Goal: Task Accomplishment & Management: Manage account settings

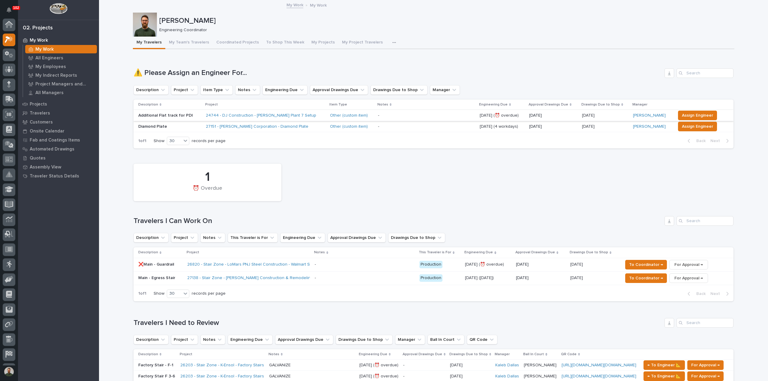
scroll to position [15, 0]
click at [682, 116] on span "Assign Engineer" at bounding box center [697, 115] width 31 height 7
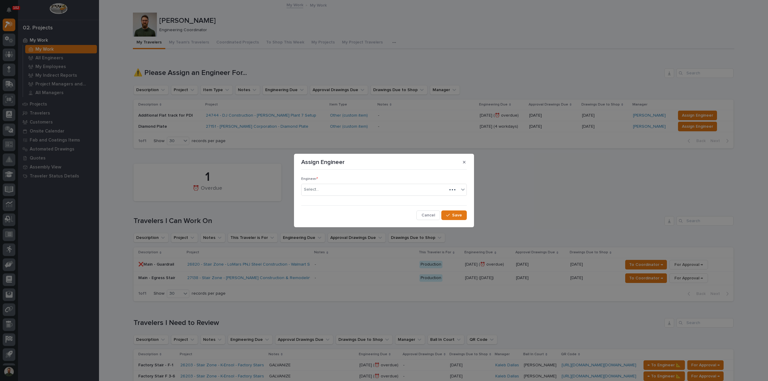
click at [346, 197] on div "Engineer * Select..." at bounding box center [384, 188] width 166 height 23
click at [346, 189] on div "Select..." at bounding box center [379, 190] width 157 height 10
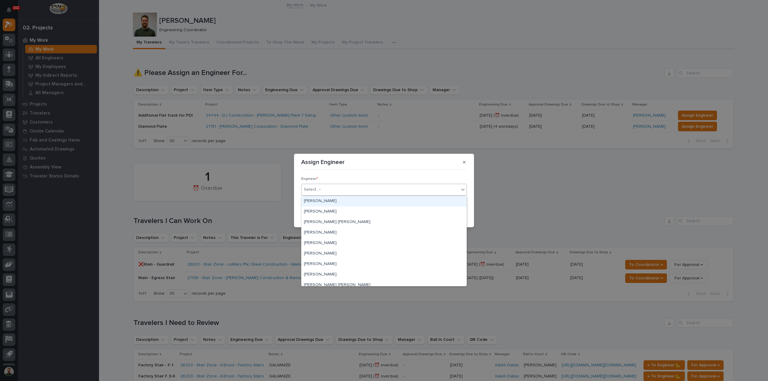
type input "**"
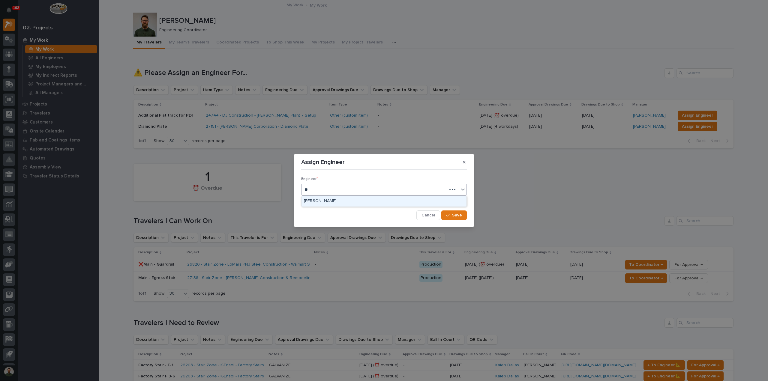
click at [340, 198] on div "[PERSON_NAME]" at bounding box center [383, 201] width 165 height 10
click at [456, 218] on button "Save" at bounding box center [453, 216] width 25 height 10
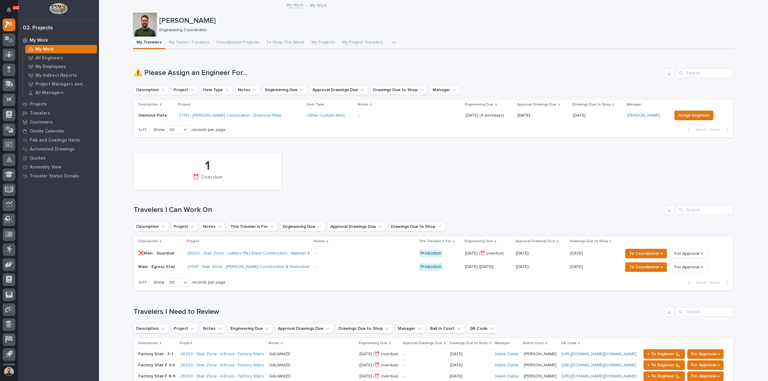
click at [163, 267] on p "Main - Egress Stair" at bounding box center [160, 267] width 44 height 5
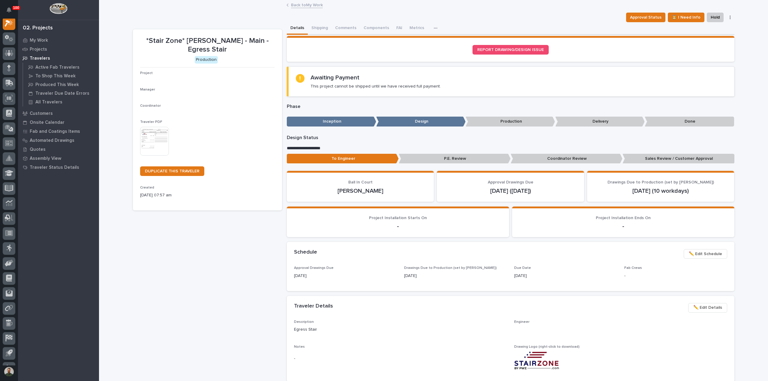
scroll to position [15, 0]
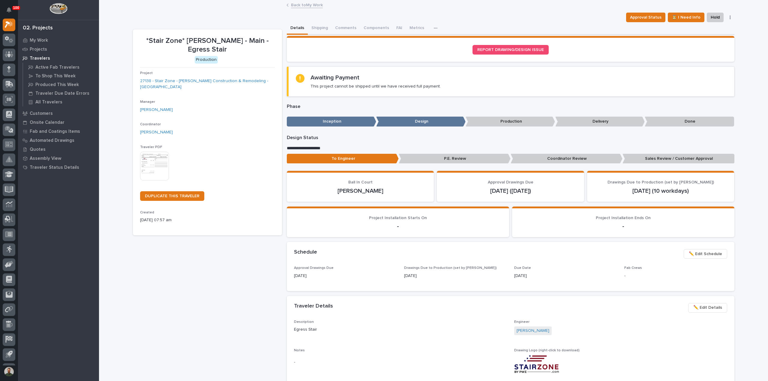
click at [708, 308] on span "✏️ Edit Details" at bounding box center [707, 307] width 29 height 7
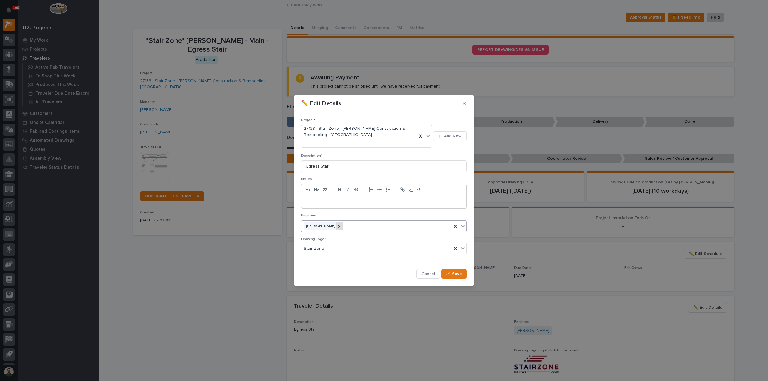
click at [340, 227] on icon at bounding box center [339, 226] width 4 height 4
click at [341, 226] on div "Select..." at bounding box center [379, 226] width 157 height 10
type input "*****"
click at [463, 273] on button "Save" at bounding box center [453, 274] width 25 height 10
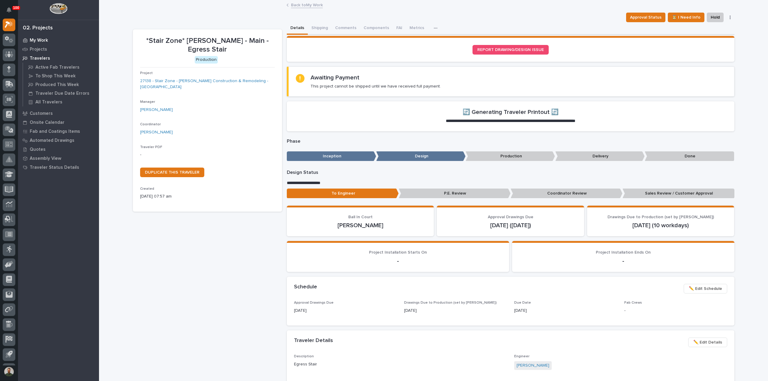
click at [35, 38] on p "My Work" at bounding box center [39, 40] width 18 height 5
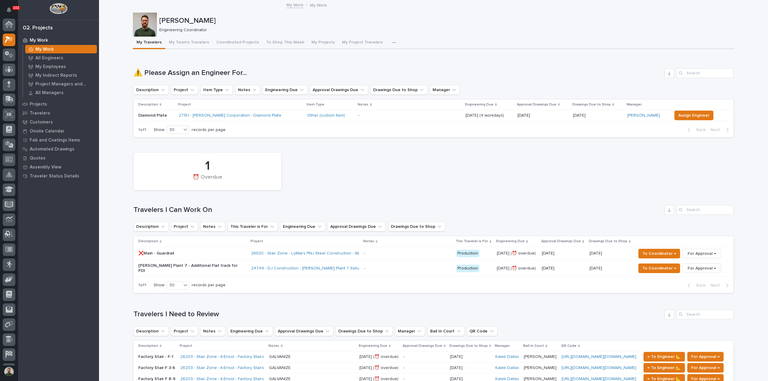
scroll to position [15, 0]
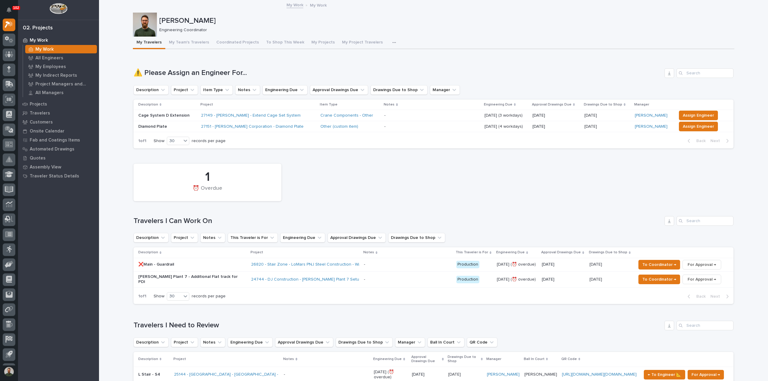
click at [169, 127] on p "Diamond Plate" at bounding box center [167, 126] width 58 height 5
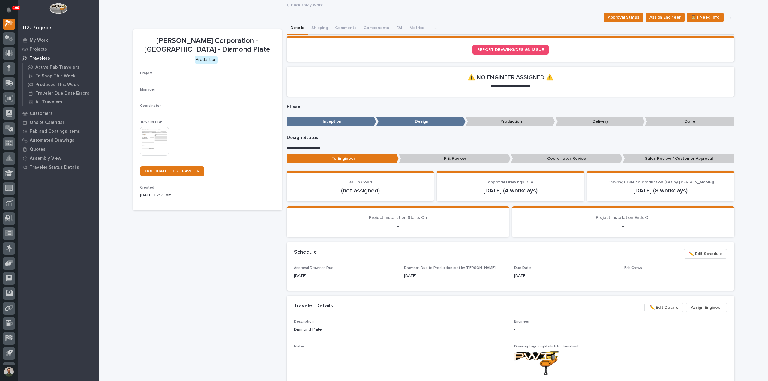
scroll to position [15, 0]
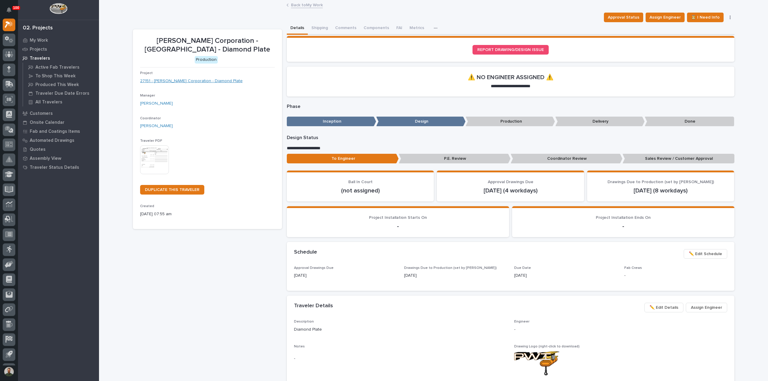
click at [188, 79] on link "27151 - Clack Corporation - Diamond Plate" at bounding box center [191, 81] width 103 height 6
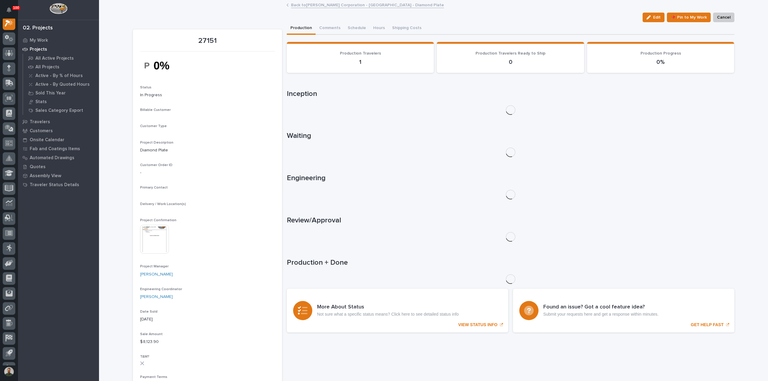
scroll to position [15, 0]
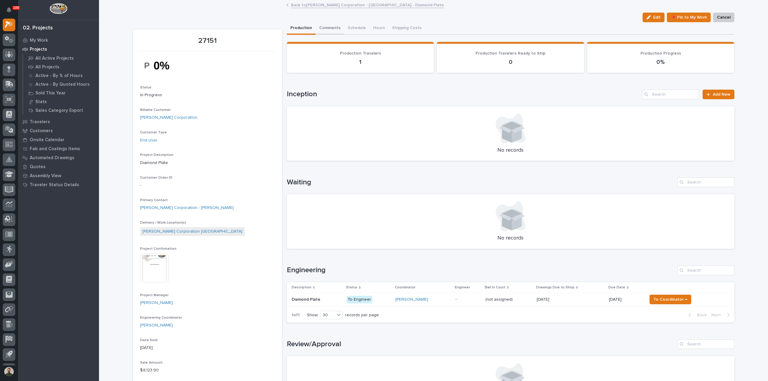
click at [327, 28] on button "Comments" at bounding box center [330, 28] width 28 height 13
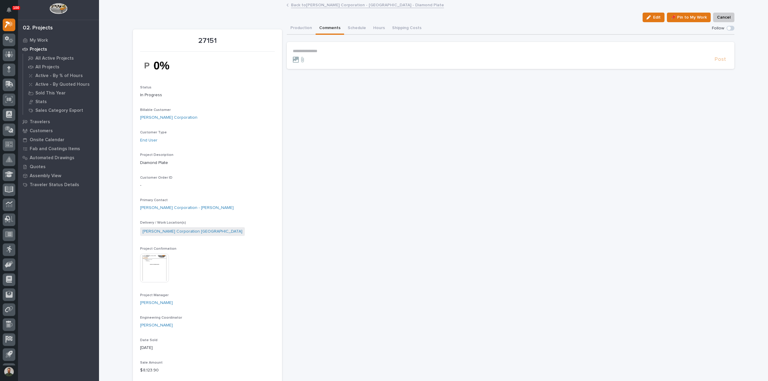
click at [301, 52] on p "**********" at bounding box center [510, 51] width 435 height 5
drag, startPoint x: 298, startPoint y: 31, endPoint x: 322, endPoint y: 29, distance: 24.4
click at [298, 31] on button "Production" at bounding box center [301, 28] width 29 height 13
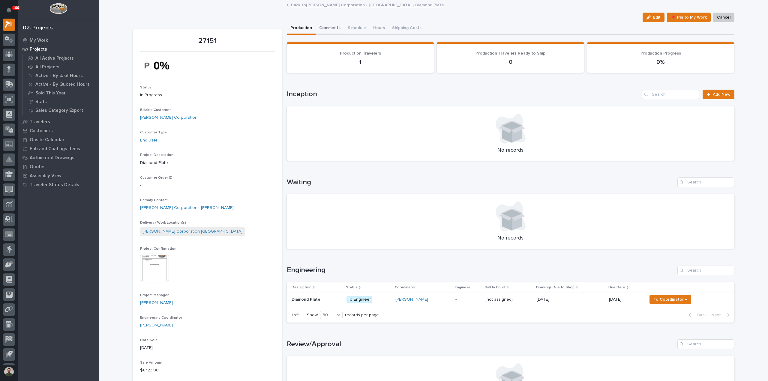
click at [322, 28] on button "Comments" at bounding box center [330, 28] width 28 height 13
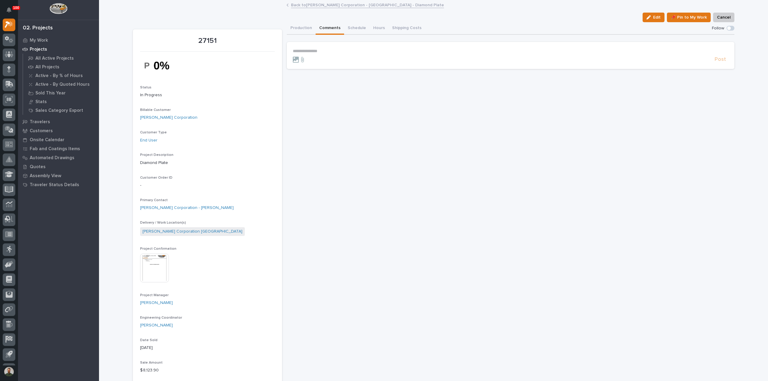
click at [315, 55] on form "**********" at bounding box center [510, 56] width 435 height 14
click at [316, 52] on p "**********" at bounding box center [510, 51] width 435 height 5
click at [719, 61] on span "Post" at bounding box center [719, 62] width 11 height 7
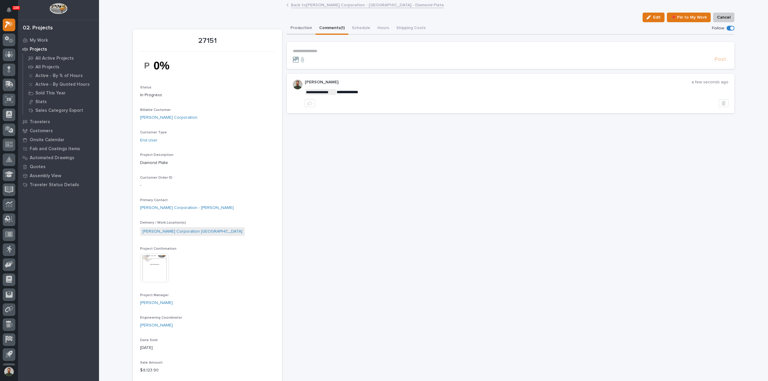
click at [307, 24] on button "Production" at bounding box center [301, 28] width 29 height 13
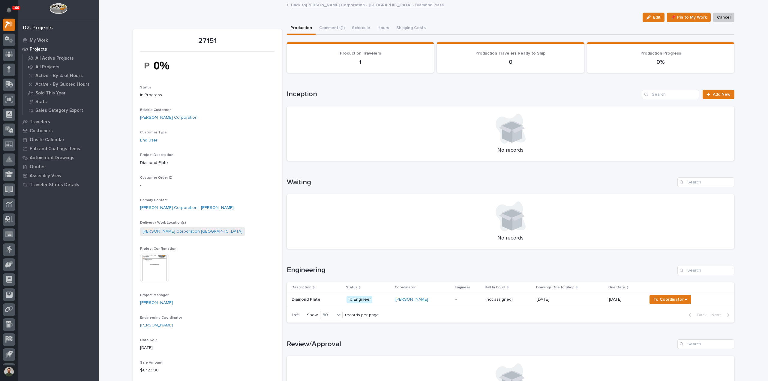
click at [321, 304] on div "Diamond Plate Diamond Plate" at bounding box center [317, 300] width 50 height 10
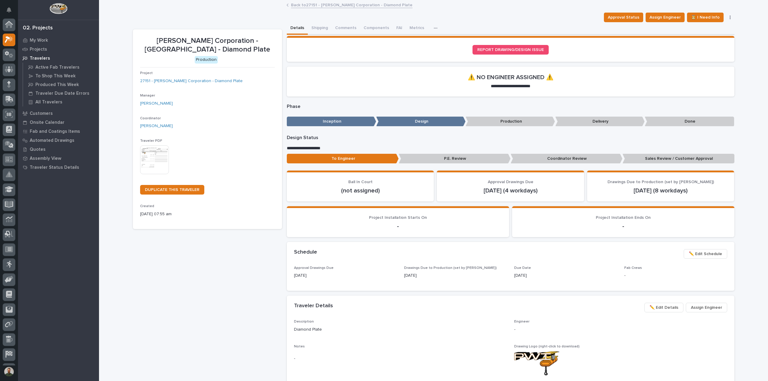
scroll to position [15, 0]
click at [699, 18] on span "⏳ I Need Info" at bounding box center [705, 17] width 29 height 7
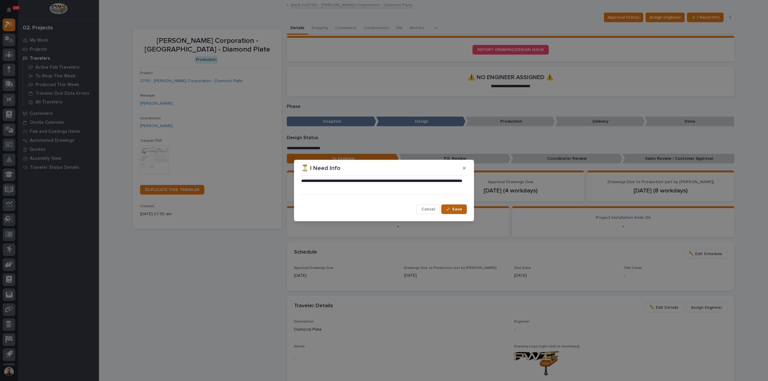
click at [465, 208] on button "Save" at bounding box center [453, 210] width 25 height 10
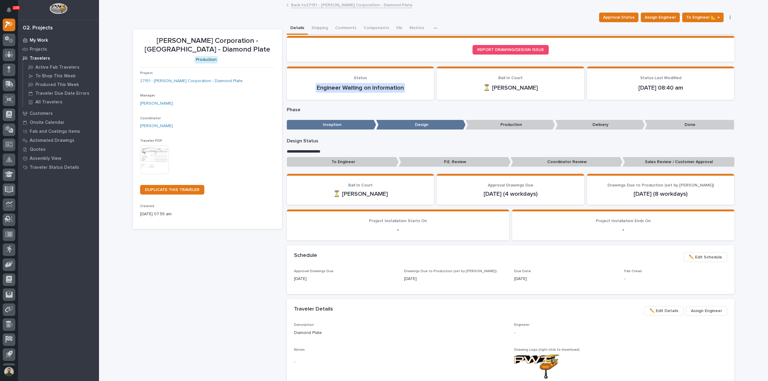
click at [41, 38] on p "My Work" at bounding box center [39, 40] width 18 height 5
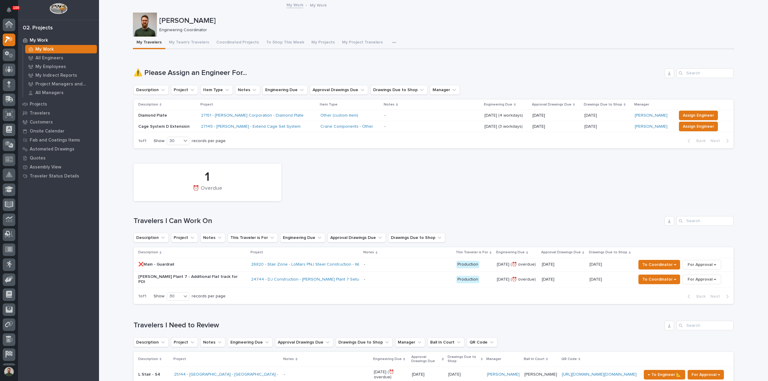
scroll to position [15, 0]
click at [171, 122] on div "Cage System D Extension" at bounding box center [167, 127] width 58 height 10
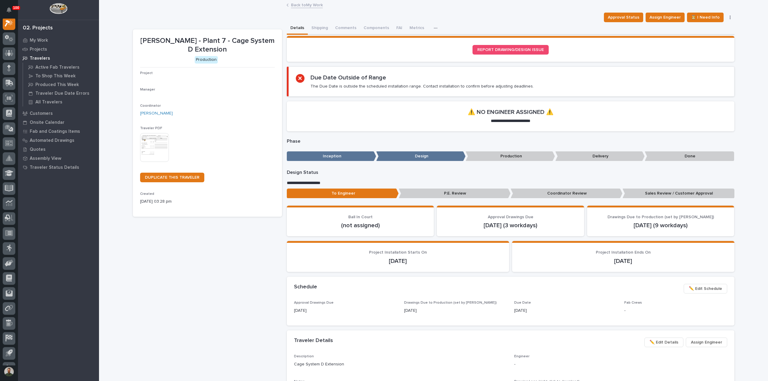
scroll to position [15, 0]
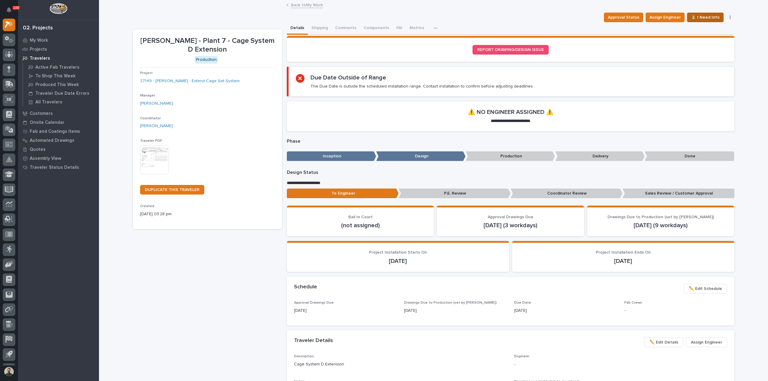
click at [697, 16] on span "⏳ I Need Info" at bounding box center [705, 17] width 29 height 7
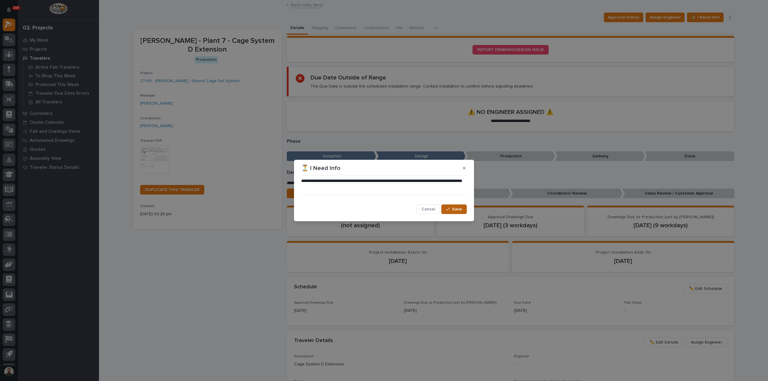
click at [448, 211] on icon "button" at bounding box center [448, 209] width 4 height 4
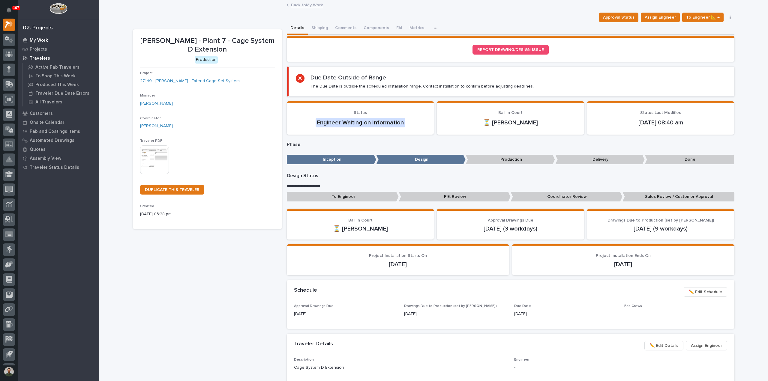
click at [41, 41] on p "My Work" at bounding box center [39, 40] width 18 height 5
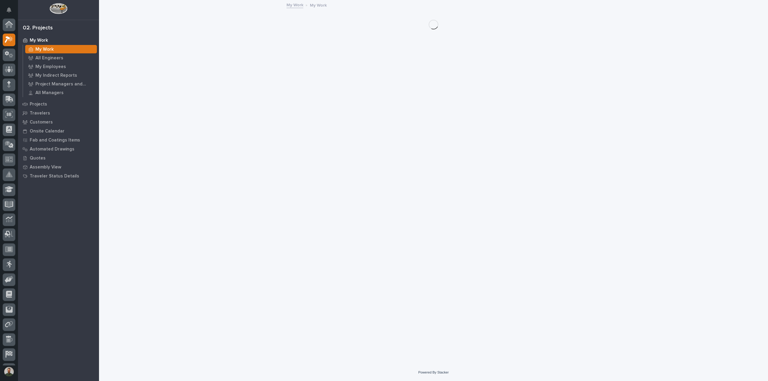
scroll to position [15, 0]
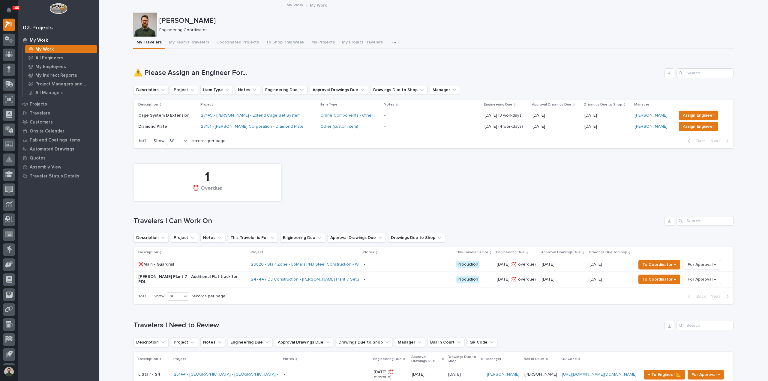
click at [171, 278] on p "Brinkley Plant 7 - Additional Flat track for PDI" at bounding box center [190, 279] width 105 height 10
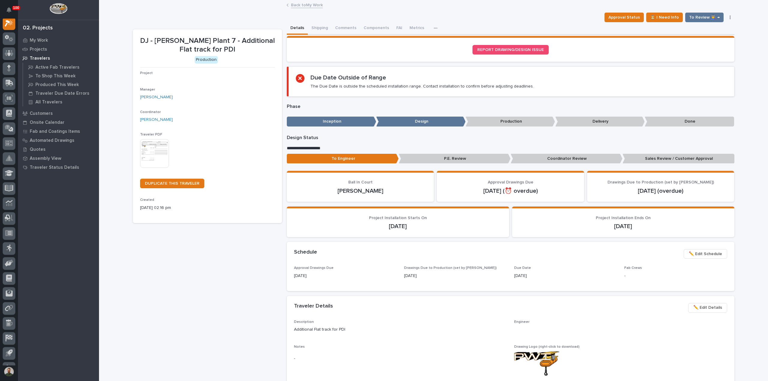
scroll to position [15, 0]
drag, startPoint x: 334, startPoint y: 24, endPoint x: 337, endPoint y: 28, distance: 4.9
click at [334, 24] on button "Comments" at bounding box center [345, 28] width 28 height 13
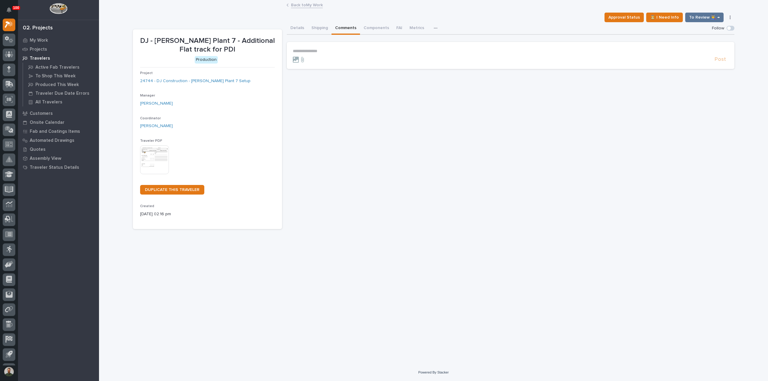
click at [339, 52] on p "**********" at bounding box center [510, 51] width 435 height 5
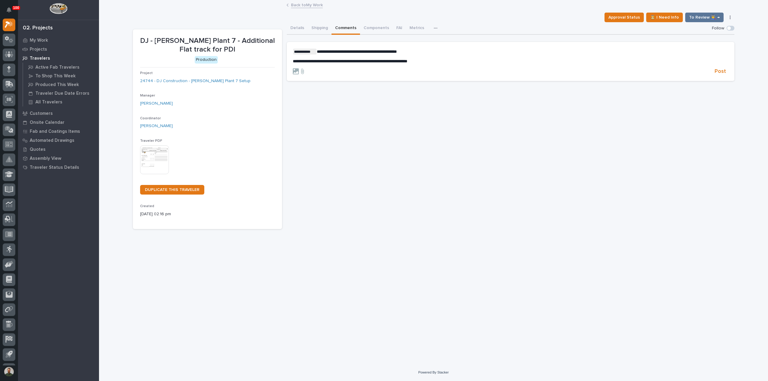
drag, startPoint x: 410, startPoint y: 139, endPoint x: 535, endPoint y: 120, distance: 126.1
click at [411, 138] on div "**********" at bounding box center [510, 125] width 447 height 207
click at [709, 72] on div at bounding box center [502, 71] width 419 height 6
drag, startPoint x: 716, startPoint y: 72, endPoint x: 721, endPoint y: 72, distance: 4.5
click at [719, 72] on span "Post" at bounding box center [719, 71] width 11 height 7
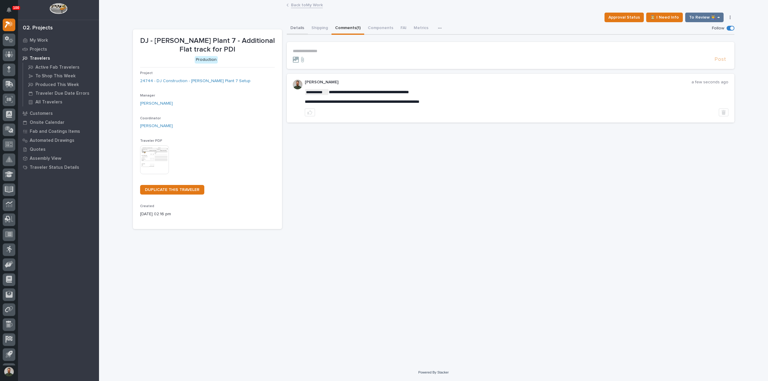
click at [296, 25] on button "Details" at bounding box center [297, 28] width 21 height 13
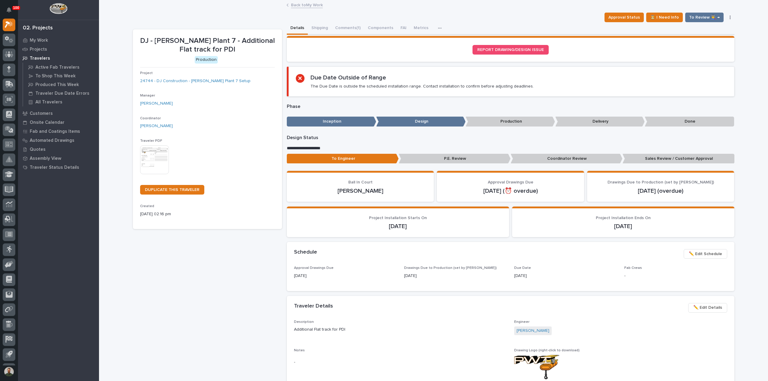
click at [705, 159] on p "Sales Review / Customer Approval" at bounding box center [678, 159] width 112 height 10
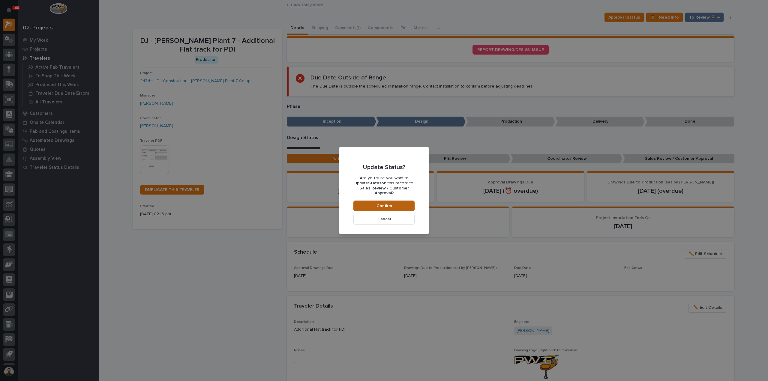
click at [389, 206] on span "Confirm" at bounding box center [383, 205] width 15 height 5
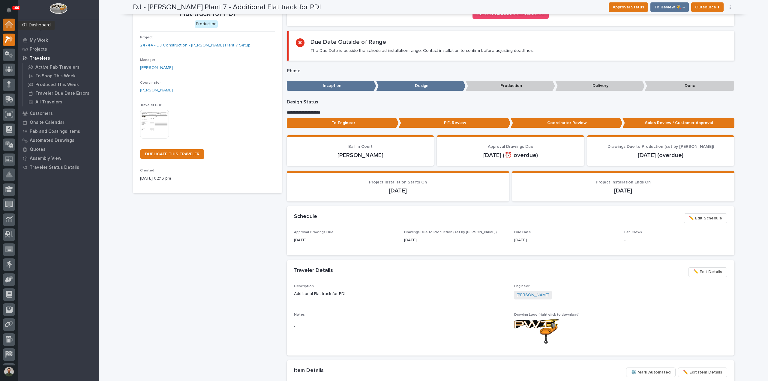
drag, startPoint x: 7, startPoint y: 24, endPoint x: 14, endPoint y: 21, distance: 7.7
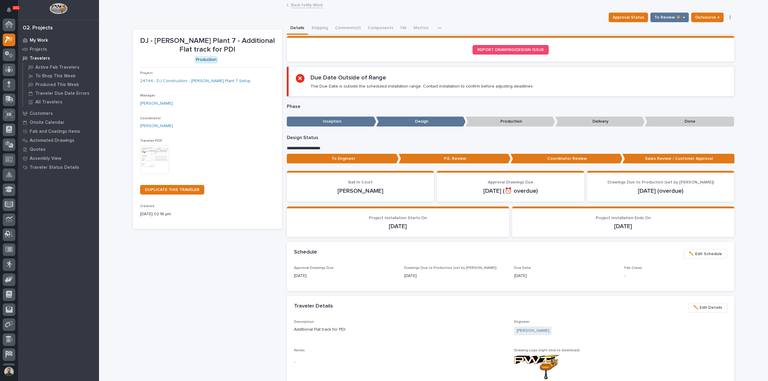
click at [37, 36] on div "My Work" at bounding box center [58, 40] width 78 height 8
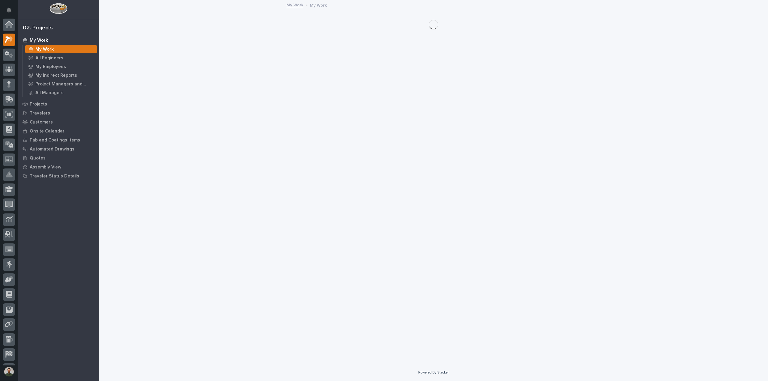
scroll to position [15, 0]
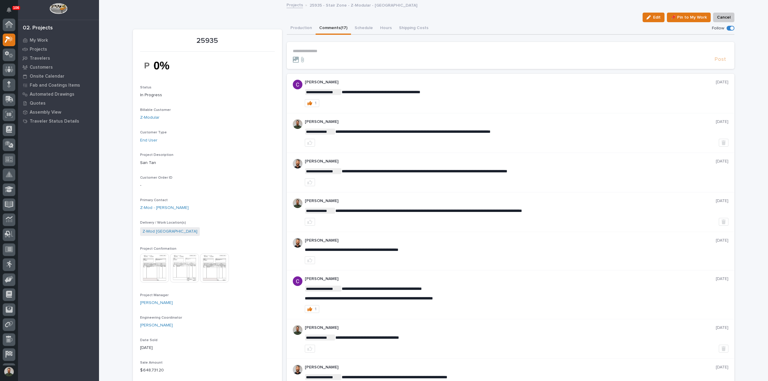
scroll to position [15, 0]
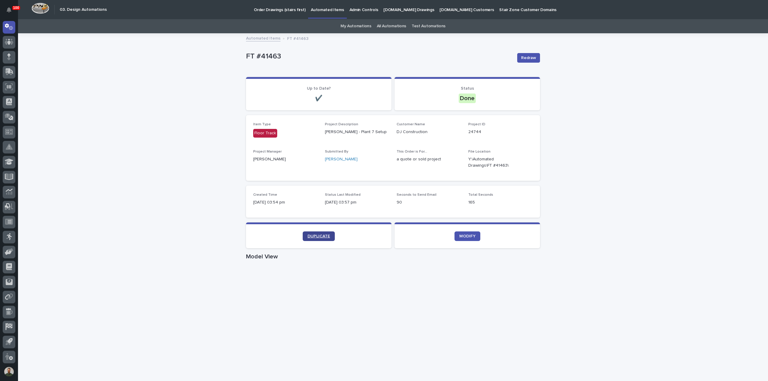
click at [322, 233] on link "DUPLICATE" at bounding box center [319, 237] width 32 height 10
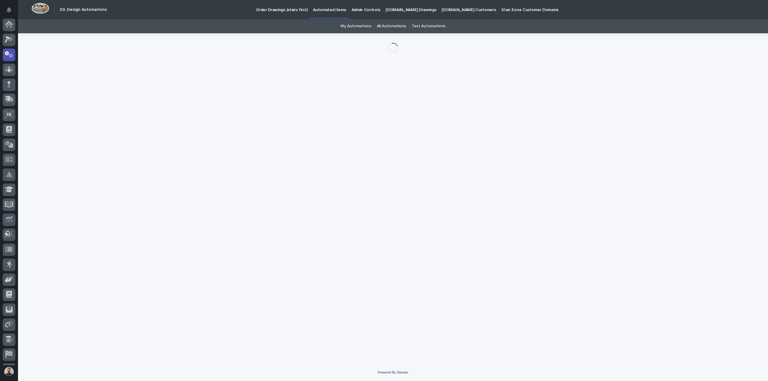
scroll to position [28, 0]
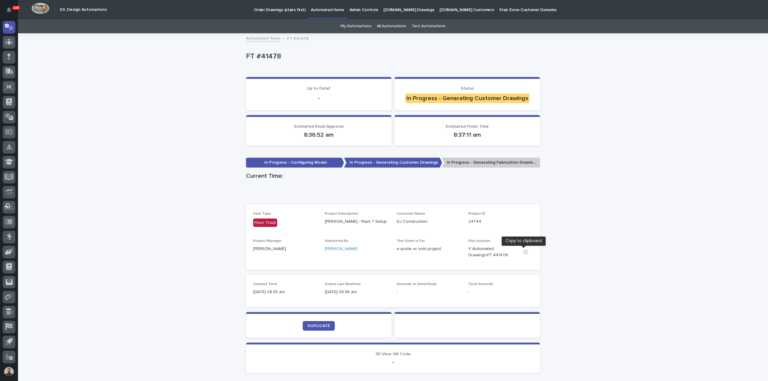
click at [523, 254] on icon "button" at bounding box center [525, 252] width 5 height 5
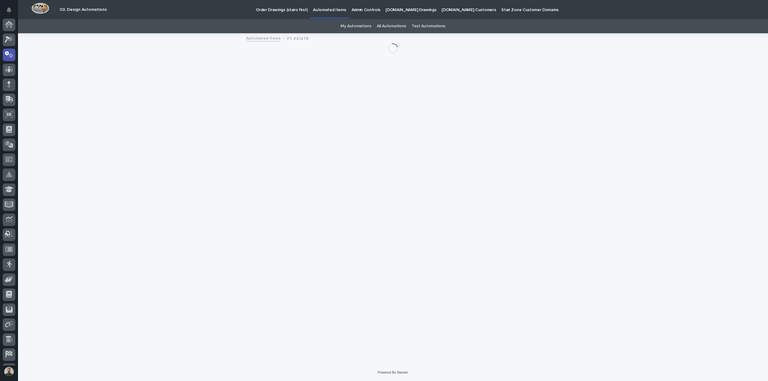
scroll to position [28, 0]
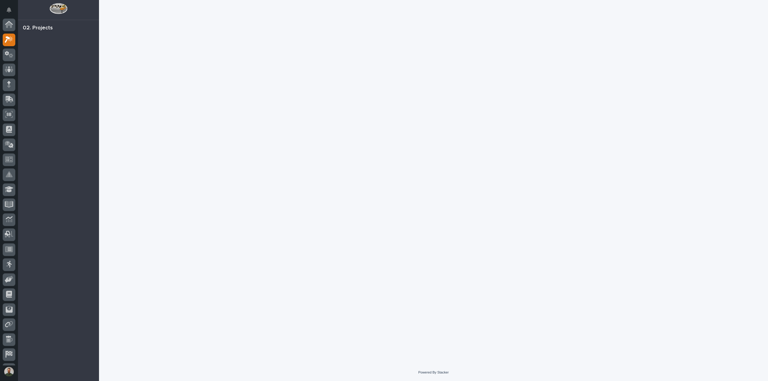
scroll to position [15, 0]
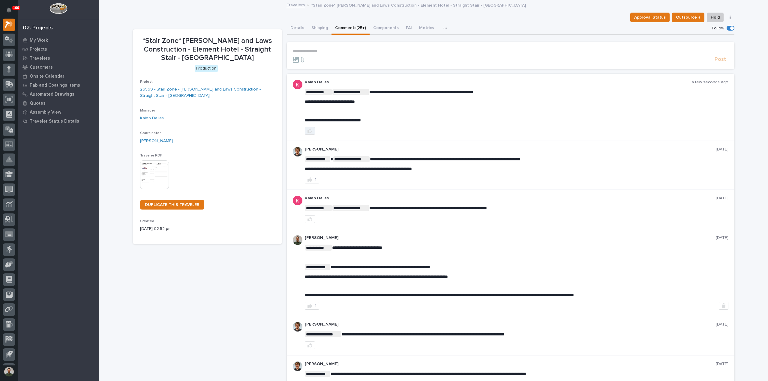
drag, startPoint x: 309, startPoint y: 132, endPoint x: 312, endPoint y: 130, distance: 3.5
click at [309, 131] on icon "button" at bounding box center [309, 131] width 5 height 4
click at [293, 27] on button "Details" at bounding box center [297, 28] width 21 height 13
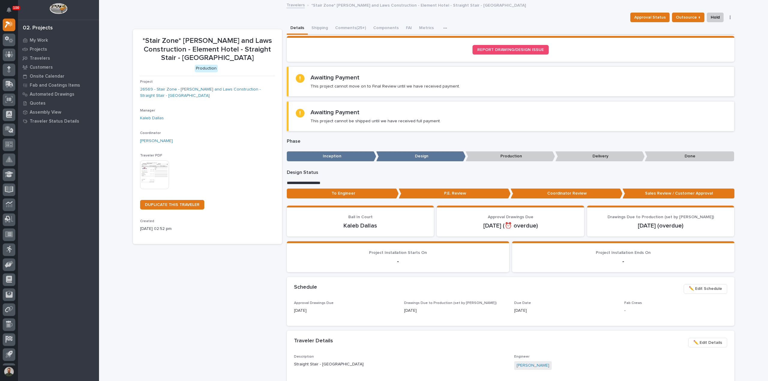
click at [357, 192] on p "To Engineer" at bounding box center [343, 194] width 112 height 10
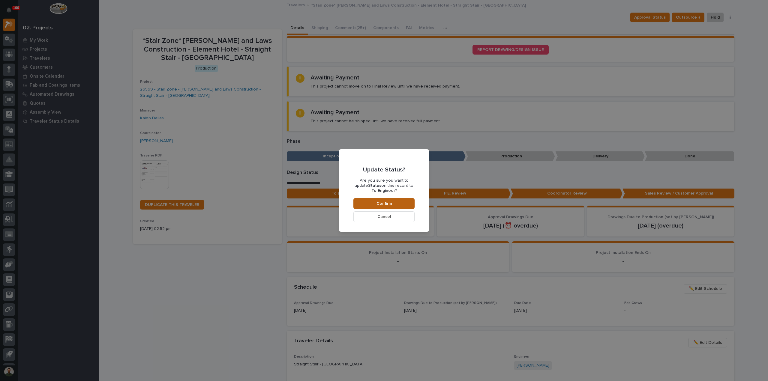
click at [386, 204] on span "Confirm" at bounding box center [383, 203] width 15 height 5
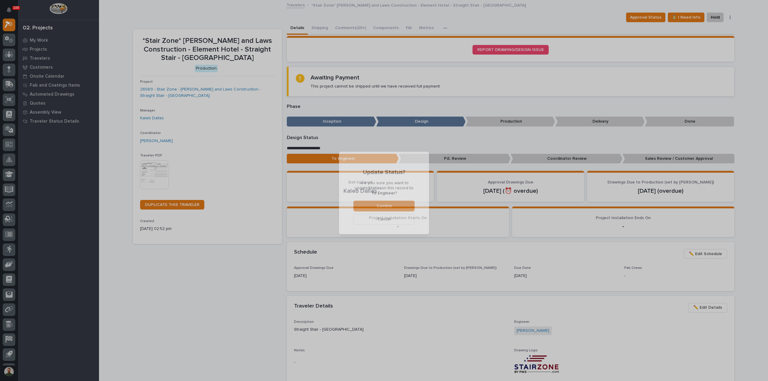
scroll to position [36, 0]
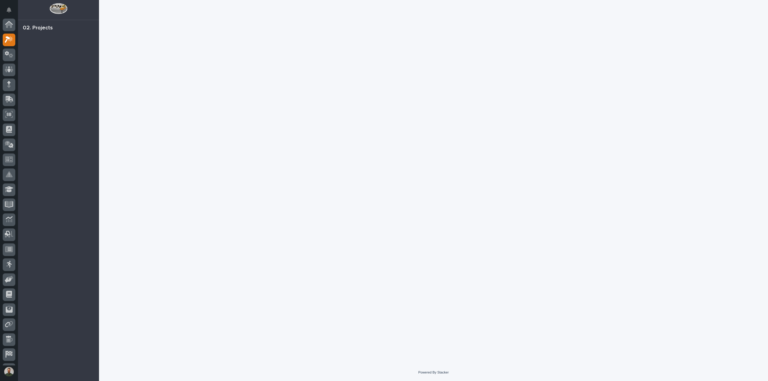
scroll to position [15, 0]
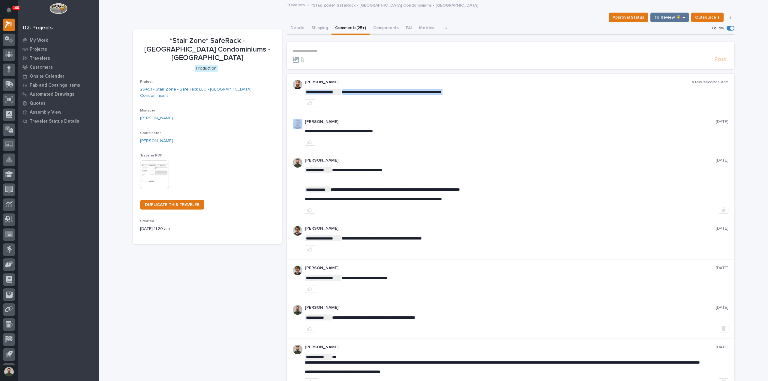
drag, startPoint x: 360, startPoint y: 91, endPoint x: 366, endPoint y: 101, distance: 11.1
click at [363, 95] on div "**********" at bounding box center [516, 93] width 423 height 27
click at [366, 101] on div at bounding box center [516, 103] width 423 height 8
click at [307, 106] on button "button" at bounding box center [310, 103] width 10 height 8
drag, startPoint x: 310, startPoint y: 54, endPoint x: 315, endPoint y: 52, distance: 6.0
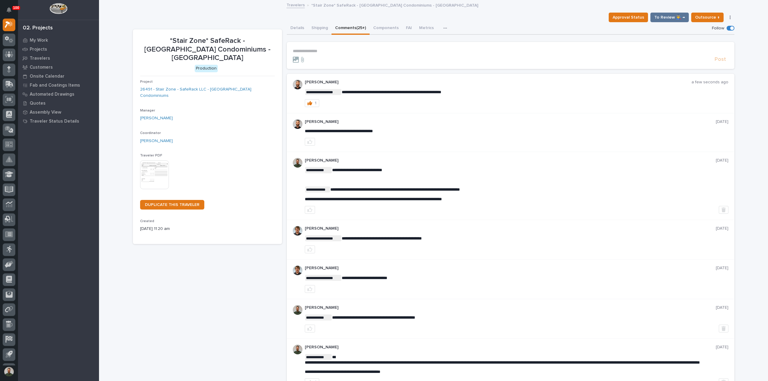
click at [310, 54] on form "**********" at bounding box center [510, 56] width 435 height 14
drag, startPoint x: 316, startPoint y: 51, endPoint x: 338, endPoint y: 46, distance: 22.9
click at [316, 51] on p "**********" at bounding box center [510, 51] width 435 height 5
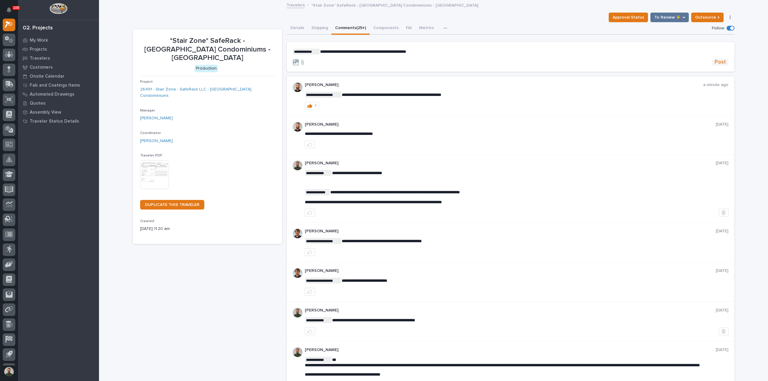
click at [716, 64] on span "Post" at bounding box center [719, 62] width 11 height 7
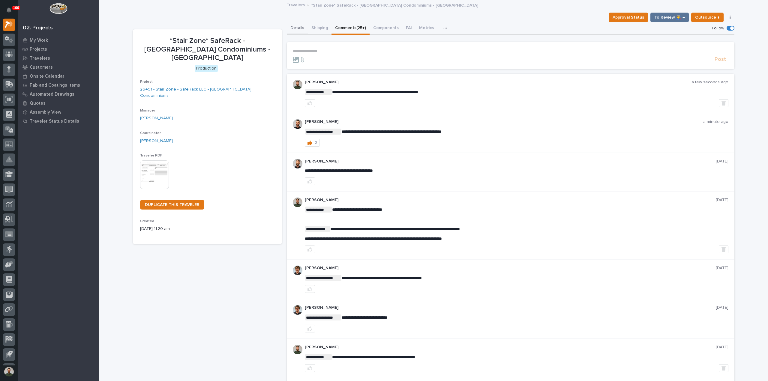
click at [292, 30] on button "Details" at bounding box center [297, 28] width 21 height 13
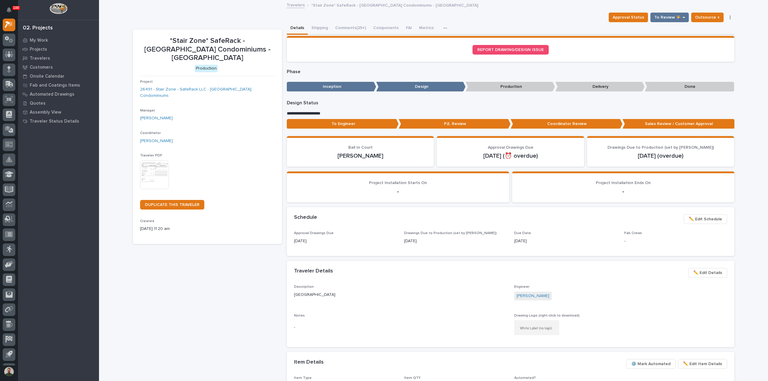
click at [363, 125] on p "To Engineer" at bounding box center [343, 124] width 112 height 10
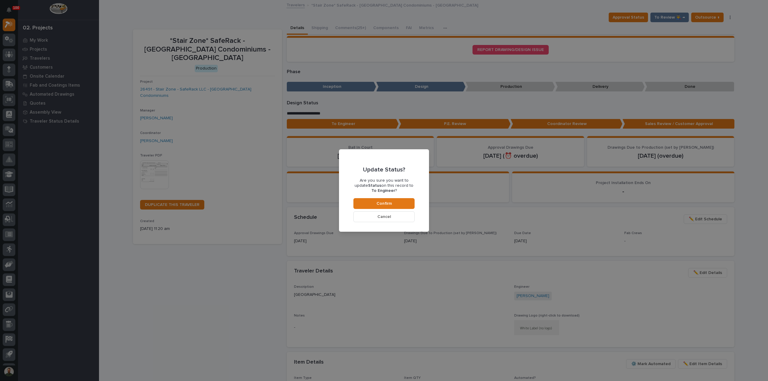
drag, startPoint x: 374, startPoint y: 204, endPoint x: 379, endPoint y: 194, distance: 11.0
click at [374, 204] on button "Confirm" at bounding box center [383, 203] width 61 height 11
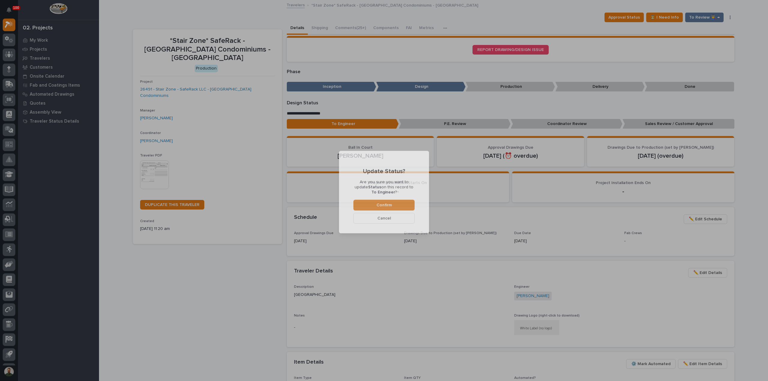
scroll to position [36, 0]
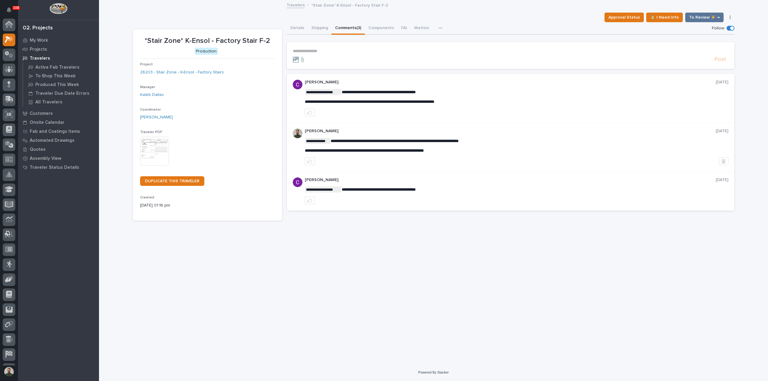
scroll to position [15, 0]
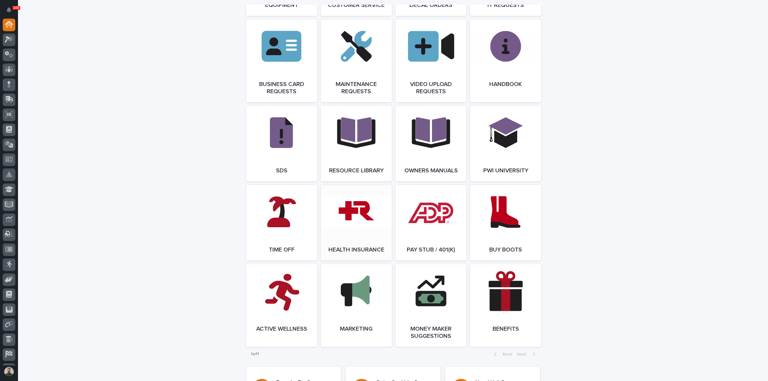
scroll to position [920, 0]
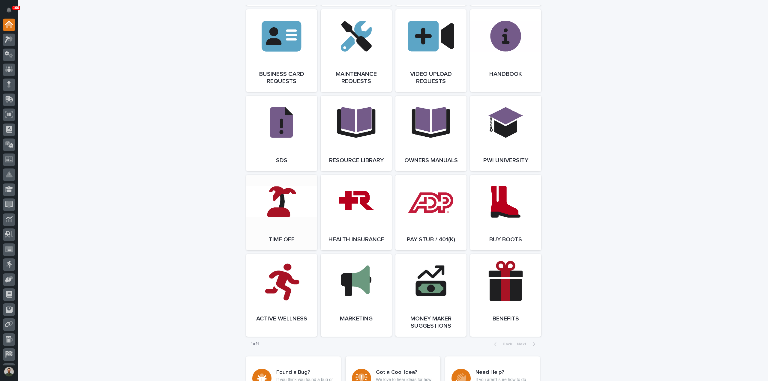
click at [301, 225] on link "Open Link" at bounding box center [281, 213] width 71 height 76
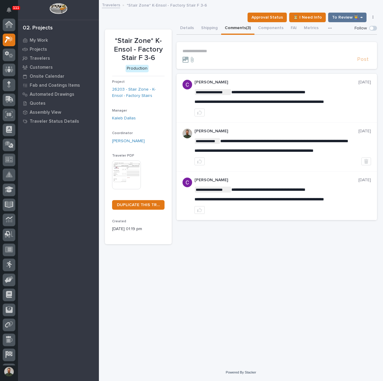
scroll to position [15, 0]
